Goal: Find specific page/section

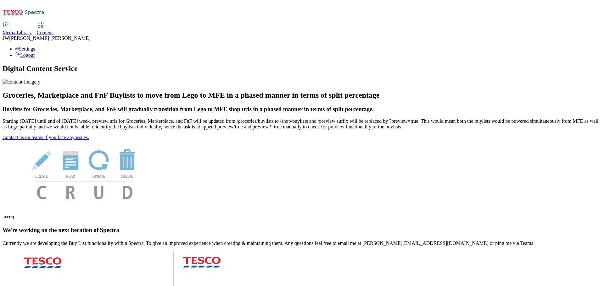
click at [32, 30] on span "Media Library" at bounding box center [17, 32] width 29 height 5
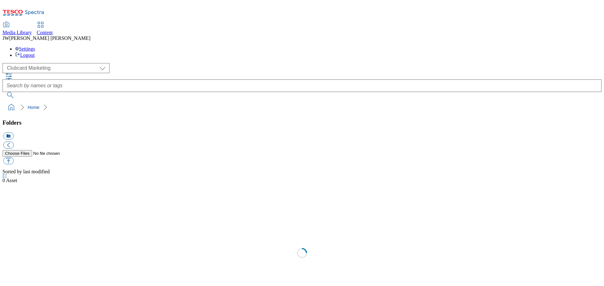
scroll to position [0, 0]
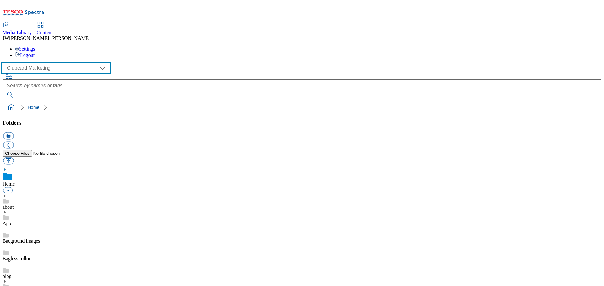
click at [45, 63] on select "Clubcard Marketing GHS Marketing UK GHS Product UK GHS ROI iGHS Marketing CE iG…" at bounding box center [56, 68] width 107 height 10
select select "flare-ghs-mktg"
click at [4, 63] on select "Clubcard Marketing GHS Marketing UK GHS Product UK GHS ROI iGHS Marketing CE iG…" at bounding box center [56, 68] width 107 height 10
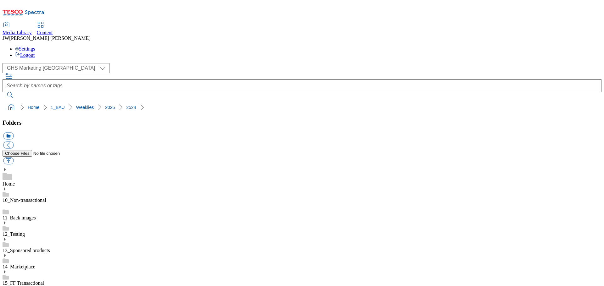
scroll to position [0, 0]
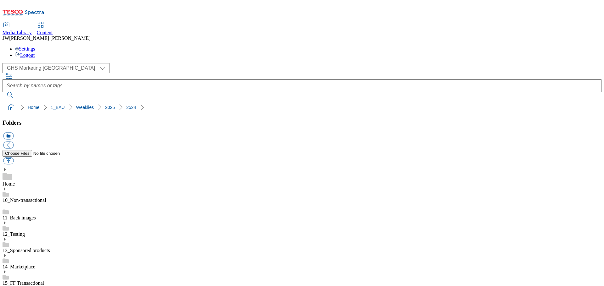
scroll to position [0, 0]
